Goal: Transaction & Acquisition: Book appointment/travel/reservation

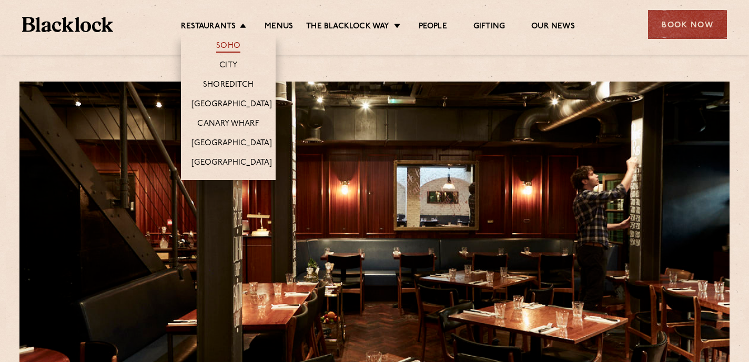
click at [228, 41] on link "Soho" at bounding box center [228, 47] width 24 height 12
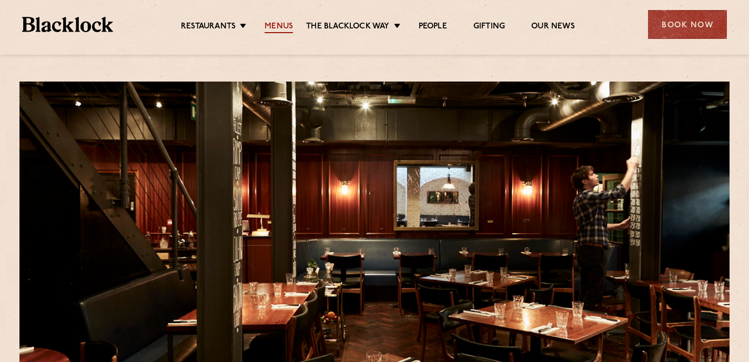
click at [282, 28] on link "Menus" at bounding box center [278, 28] width 28 height 12
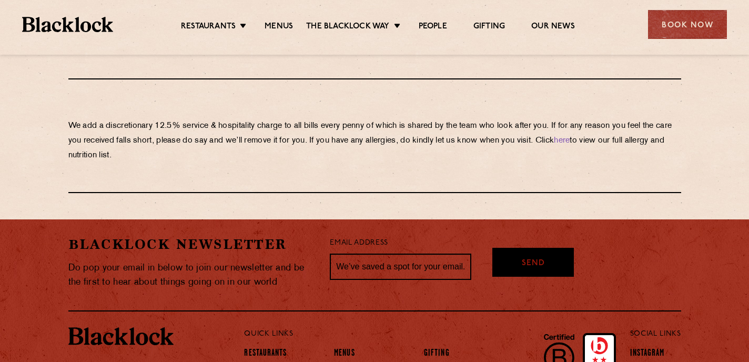
scroll to position [1876, 0]
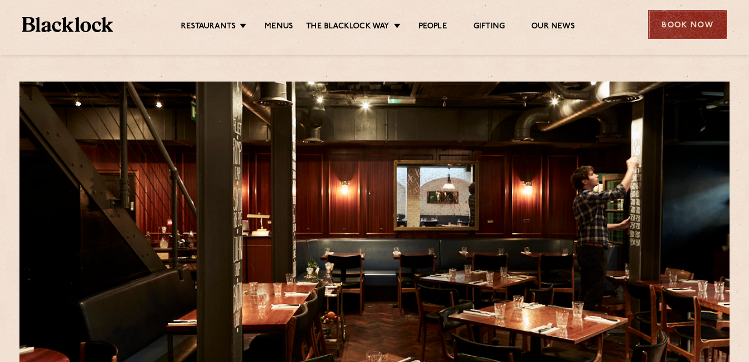
click at [683, 24] on div "Book Now" at bounding box center [687, 24] width 79 height 29
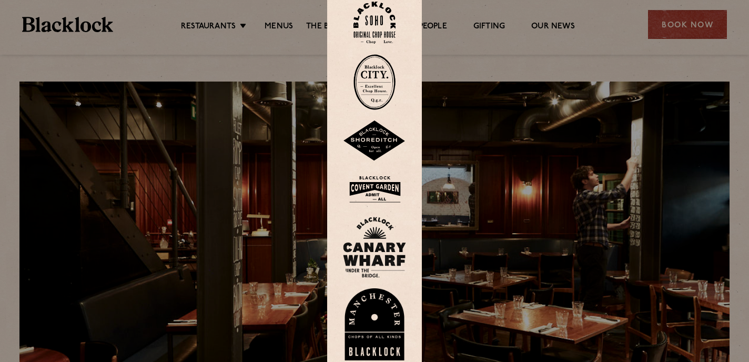
click at [379, 15] on img at bounding box center [374, 23] width 42 height 43
